Goal: Entertainment & Leisure: Consume media (video, audio)

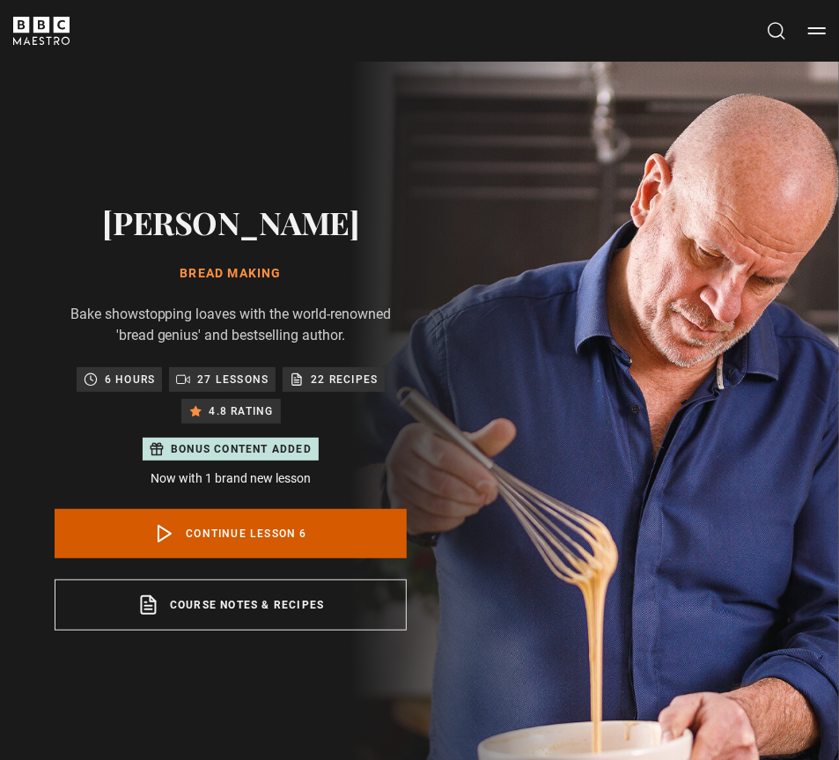
click at [184, 529] on link "Continue lesson 6" at bounding box center [231, 533] width 352 height 49
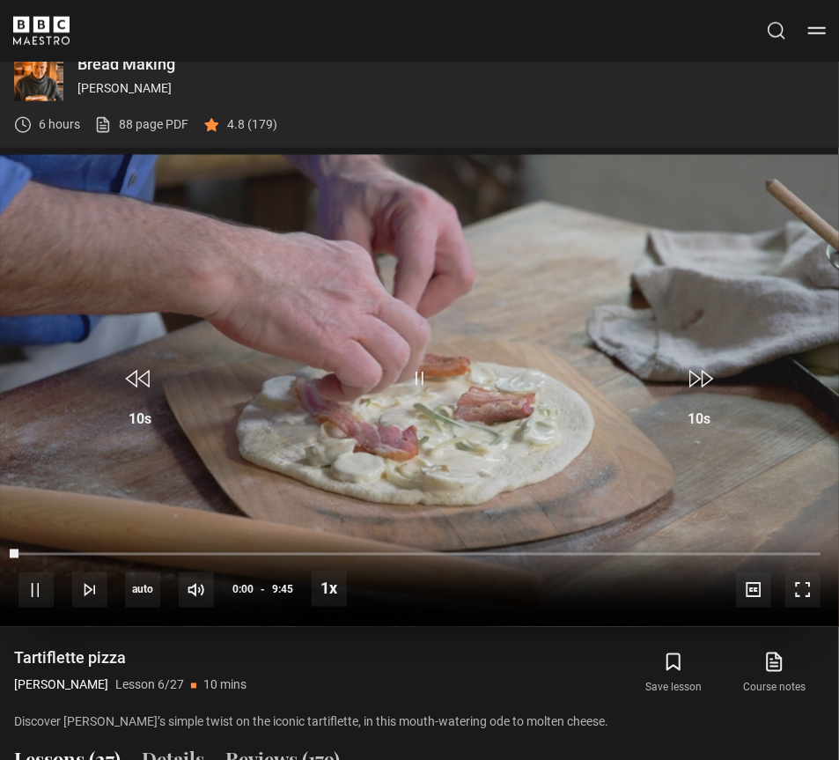
scroll to position [768, 0]
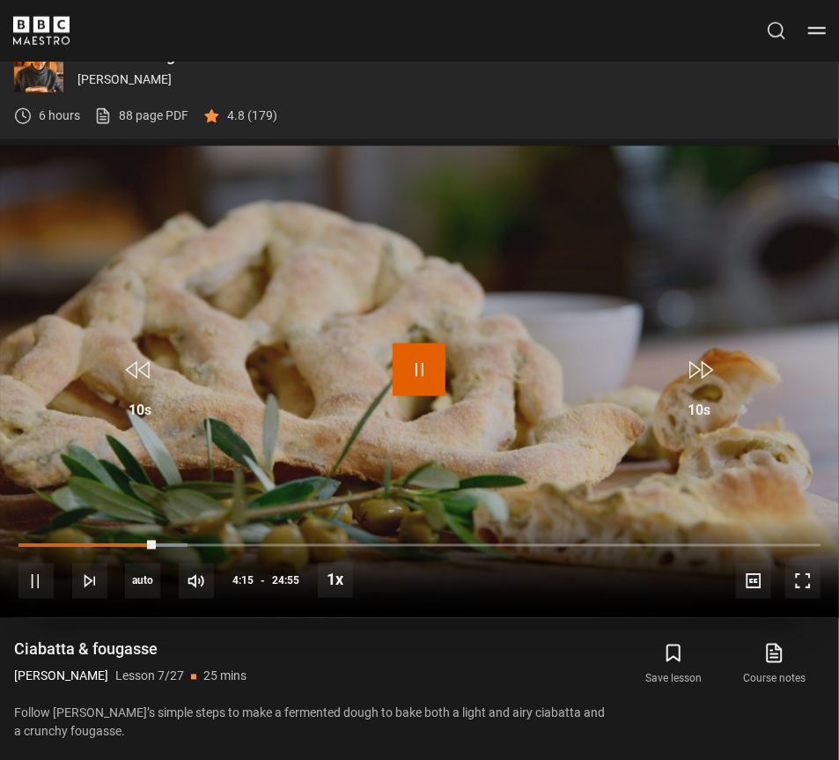
click at [423, 368] on span "Video Player" at bounding box center [419, 369] width 53 height 53
click at [421, 366] on span "Video Player" at bounding box center [419, 369] width 53 height 53
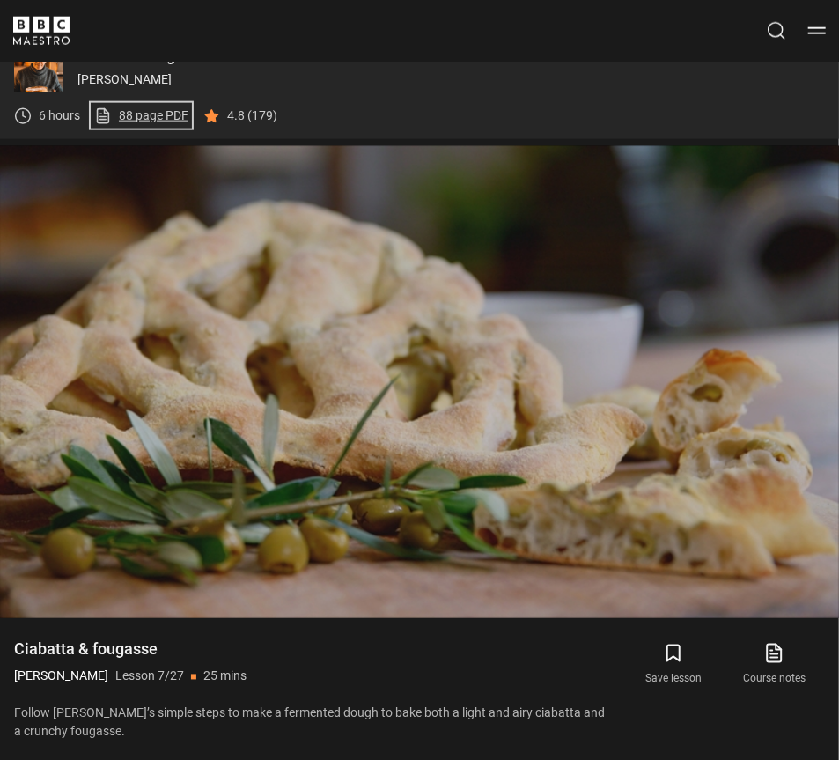
click at [151, 116] on link "88 page PDF (opens in new tab)" at bounding box center [141, 116] width 94 height 18
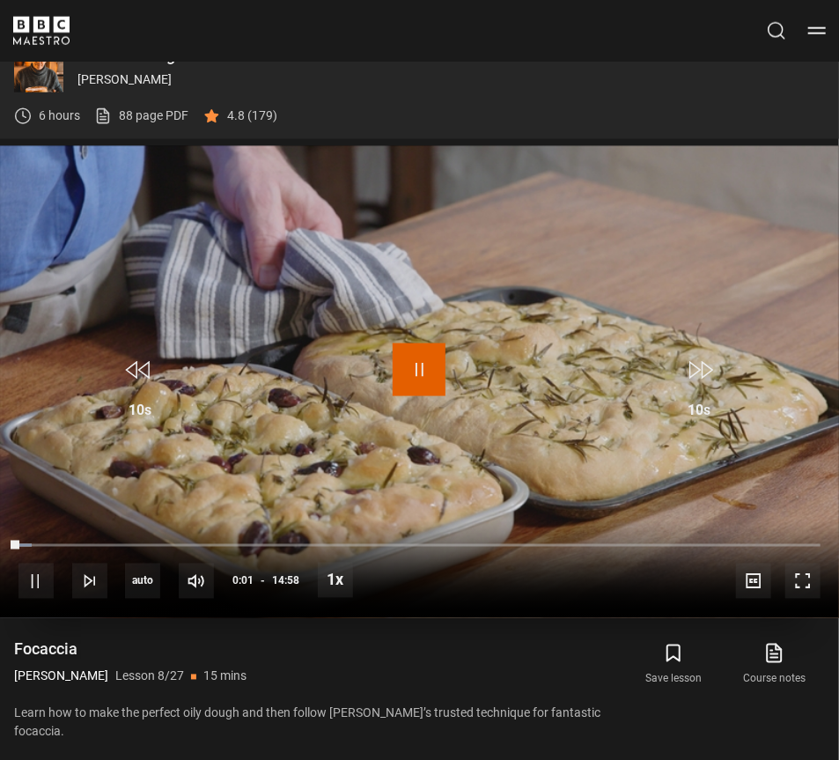
drag, startPoint x: 418, startPoint y: 369, endPoint x: 443, endPoint y: 308, distance: 65.6
click at [423, 367] on span "Video Player" at bounding box center [419, 369] width 53 height 53
